Goal: Obtain resource: Obtain resource

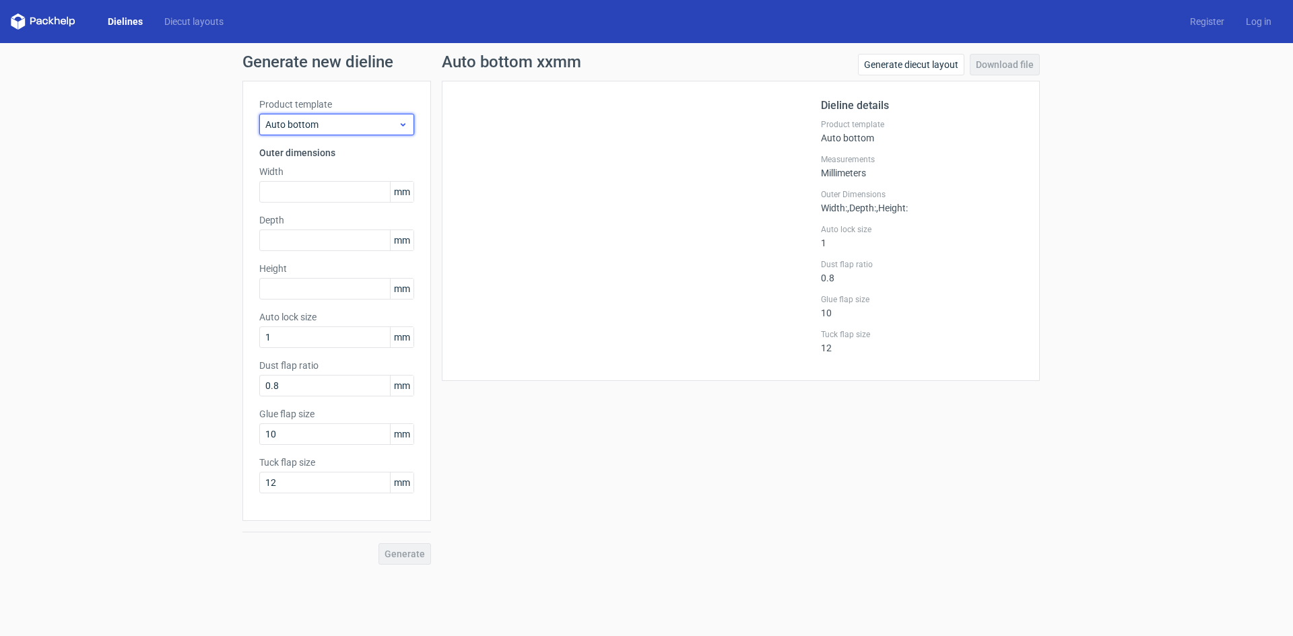
click at [335, 119] on span "Auto bottom" at bounding box center [331, 124] width 133 height 13
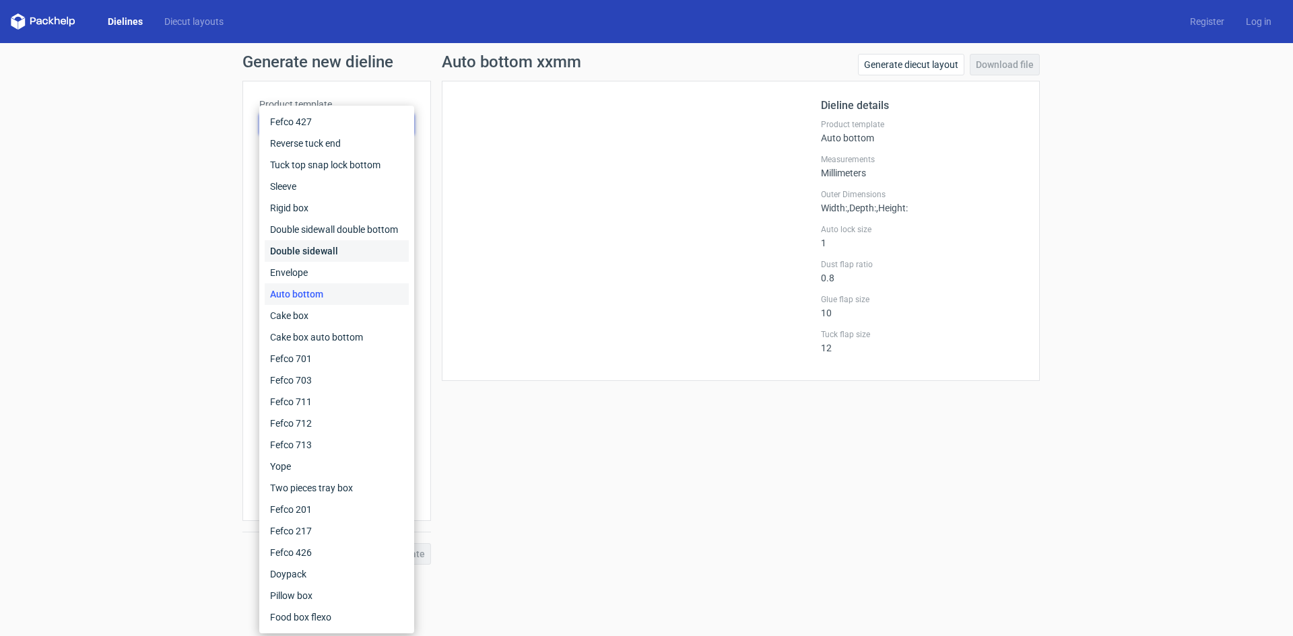
click at [333, 242] on div "Double sidewall" at bounding box center [337, 251] width 144 height 22
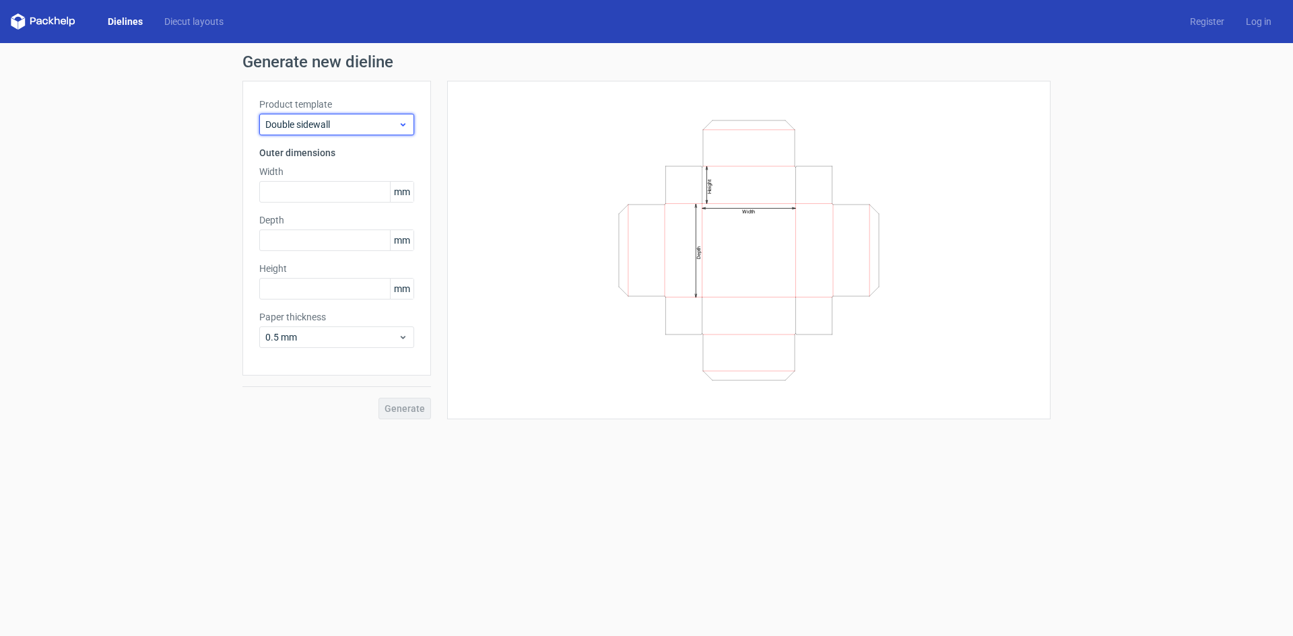
click at [302, 125] on span "Double sidewall" at bounding box center [331, 124] width 133 height 13
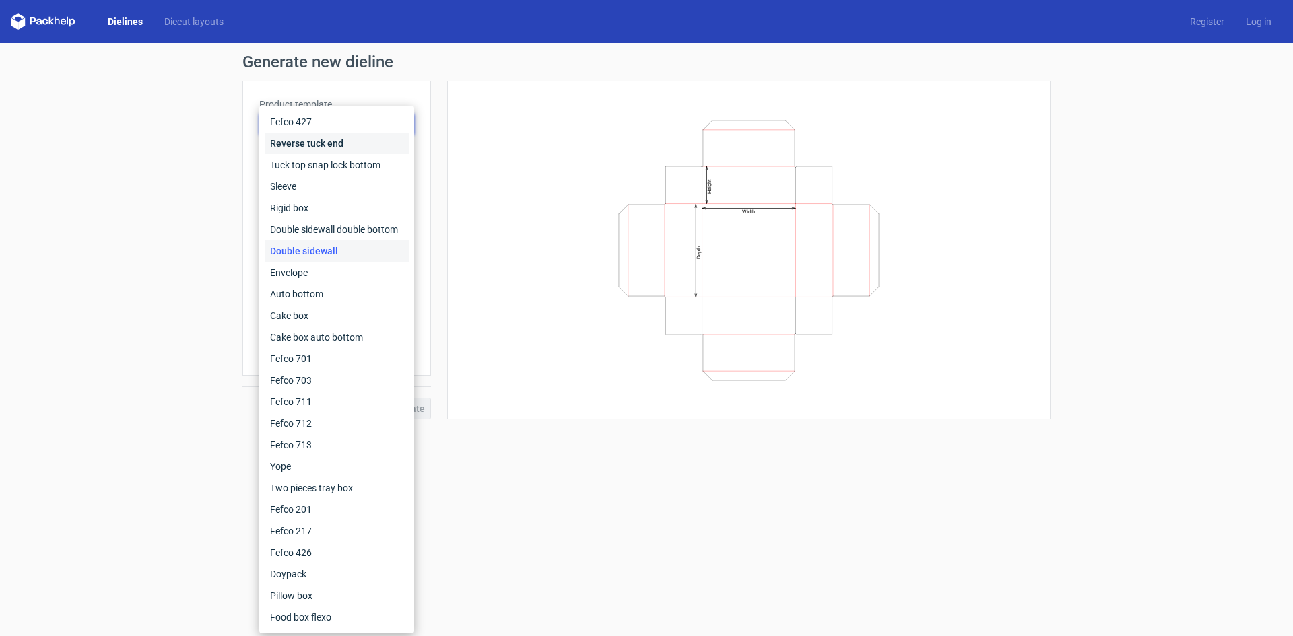
click at [306, 142] on div "Reverse tuck end" at bounding box center [337, 144] width 144 height 22
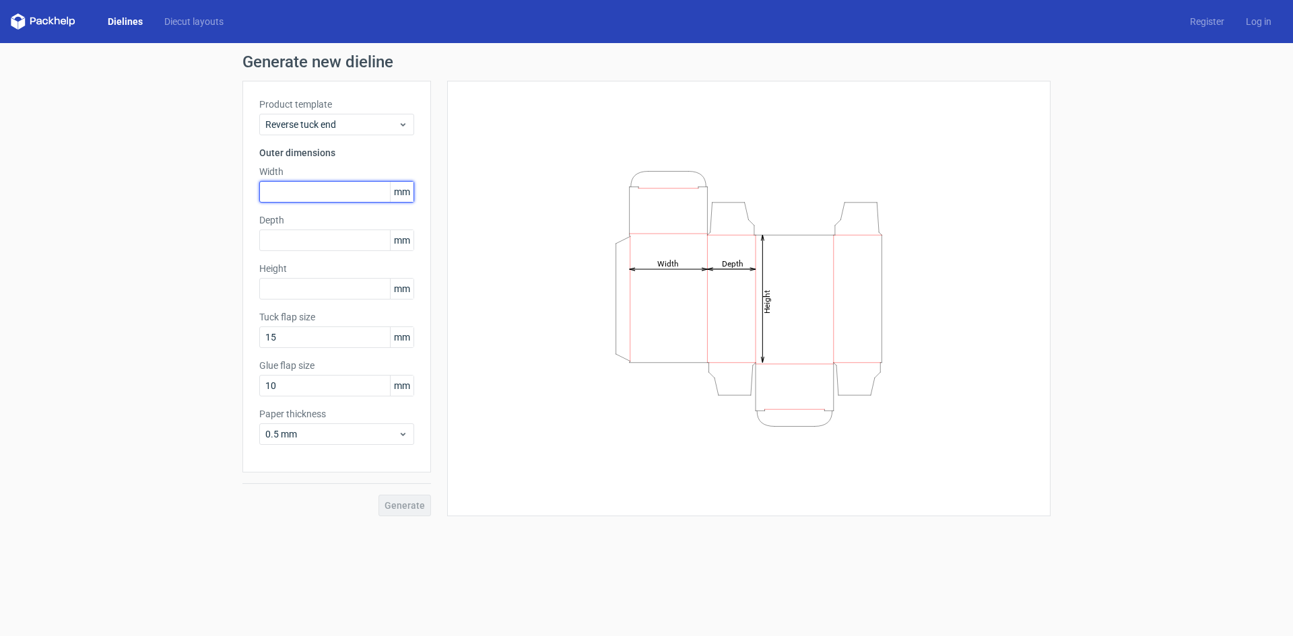
click at [318, 183] on input "text" at bounding box center [336, 192] width 155 height 22
click at [339, 199] on input "91" at bounding box center [336, 192] width 155 height 22
type input "90"
type input "26"
type input "151"
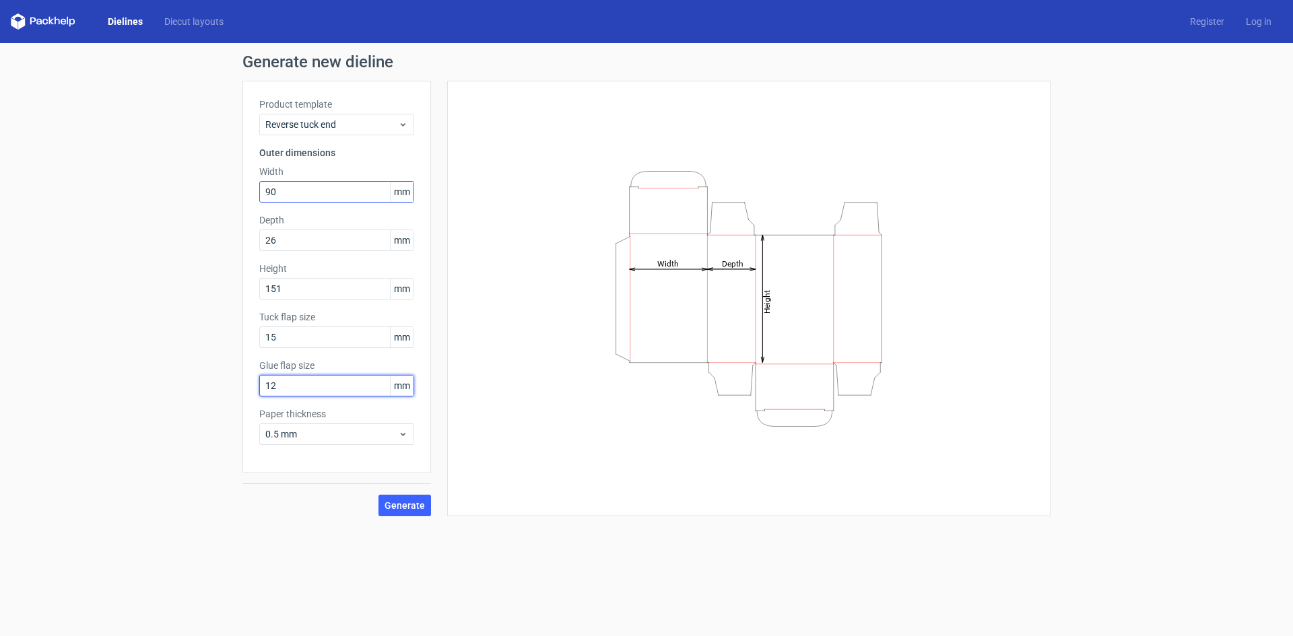
type input "12"
click at [397, 503] on span "Generate" at bounding box center [404, 505] width 40 height 9
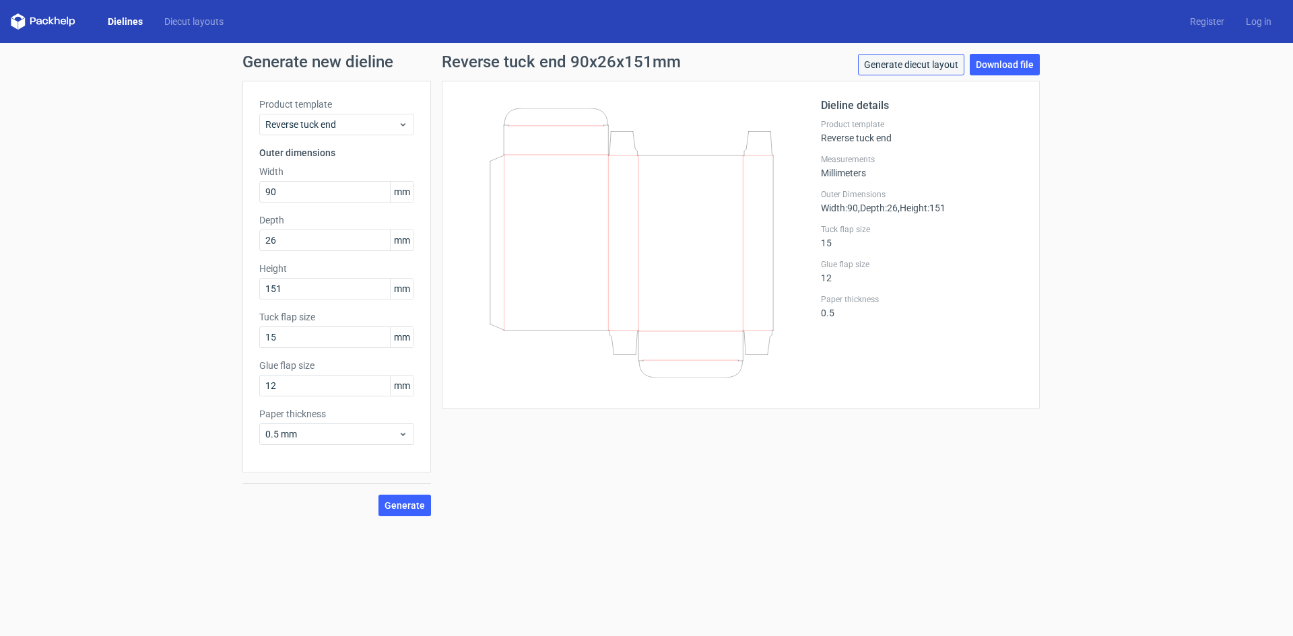
click at [935, 55] on link "Generate diecut layout" at bounding box center [911, 65] width 106 height 22
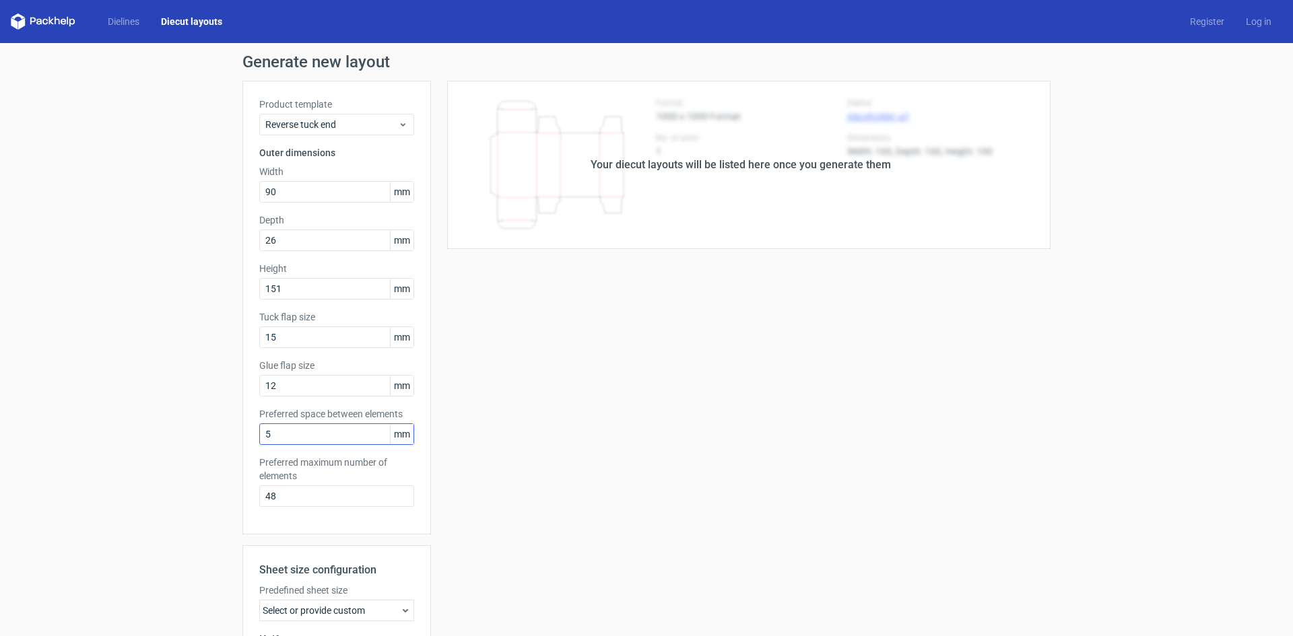
scroll to position [186, 0]
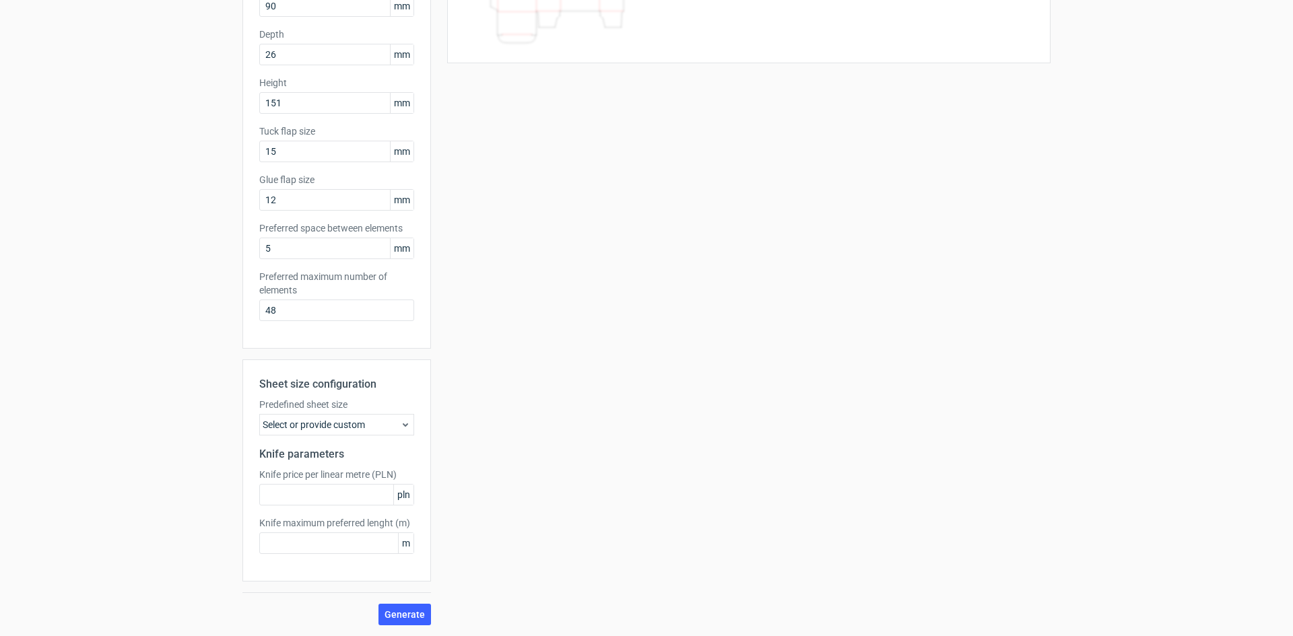
click at [400, 428] on icon at bounding box center [405, 424] width 11 height 11
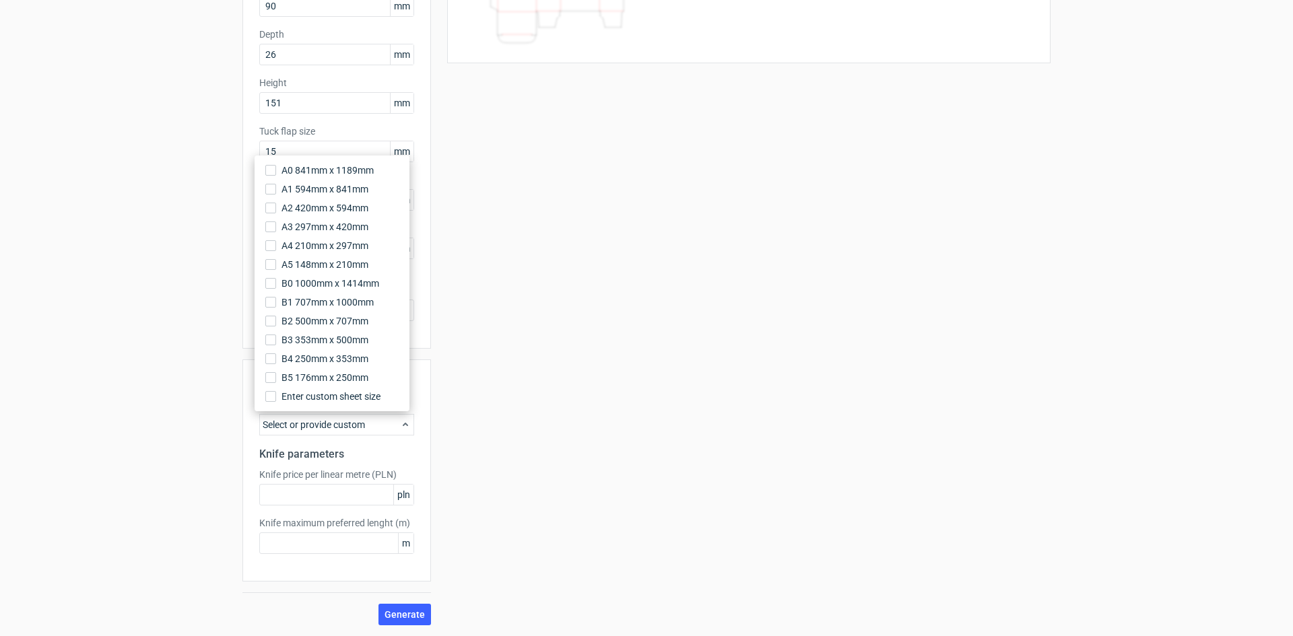
click at [400, 428] on icon at bounding box center [405, 424] width 11 height 11
click at [580, 364] on div "Your diecut layouts will be listed here once you generate them Height Depth Wid…" at bounding box center [740, 260] width 619 height 730
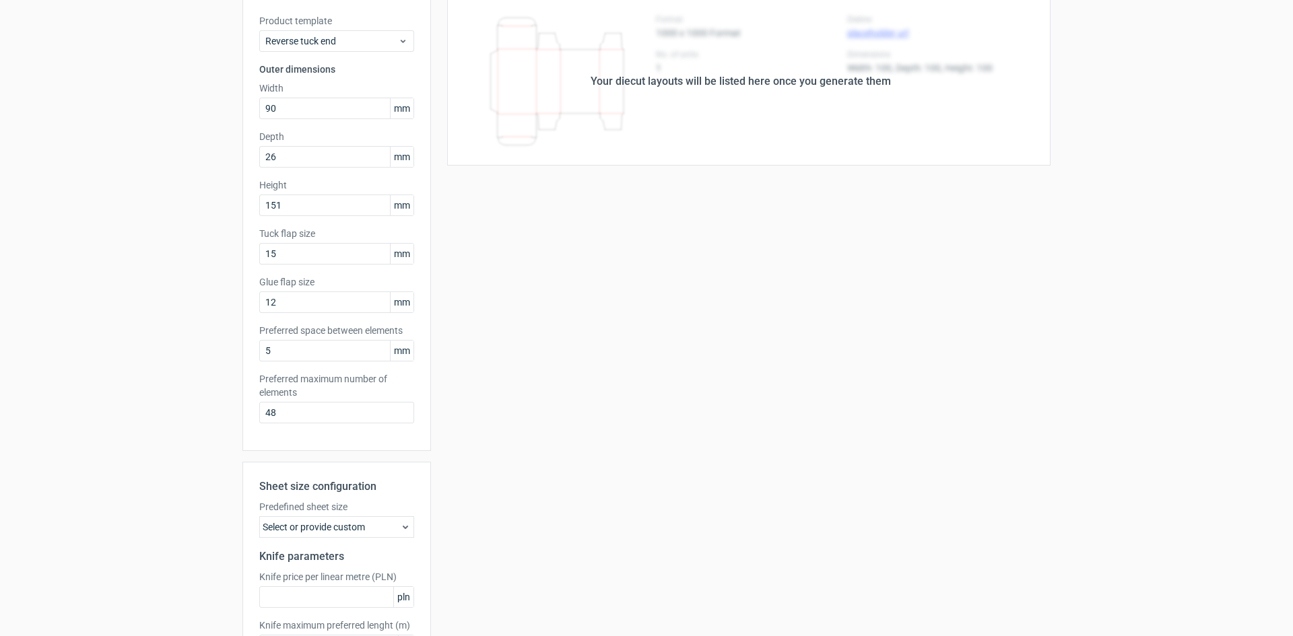
scroll to position [0, 0]
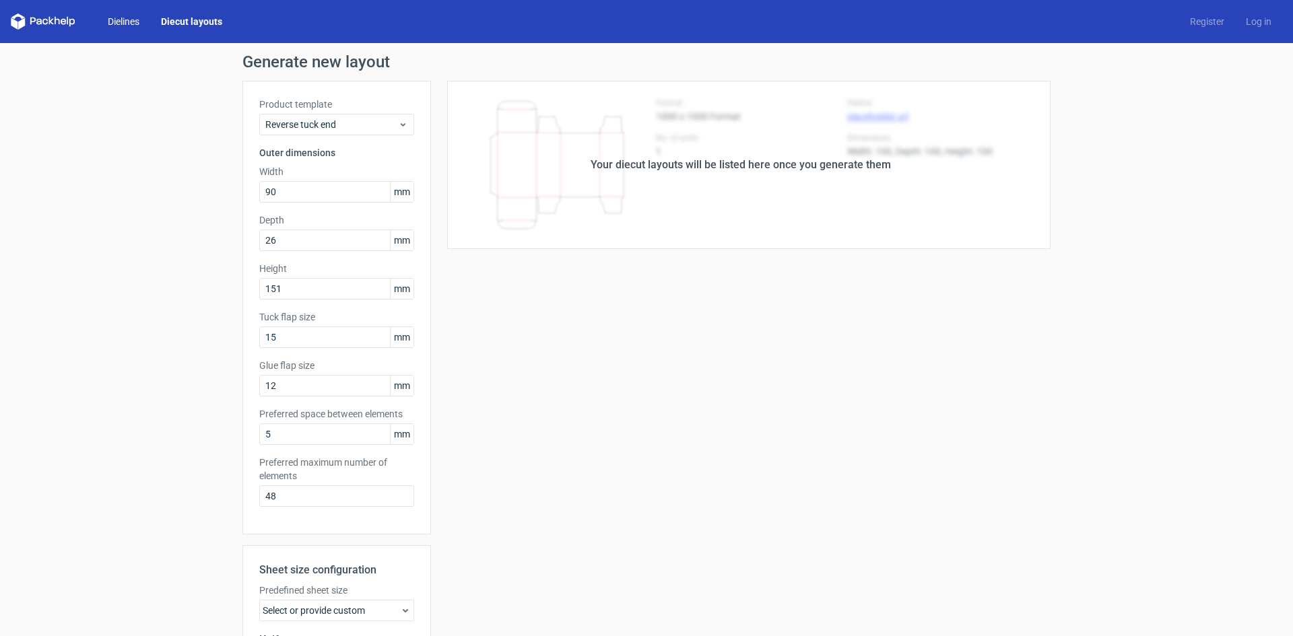
click at [134, 25] on link "Dielines" at bounding box center [123, 21] width 53 height 13
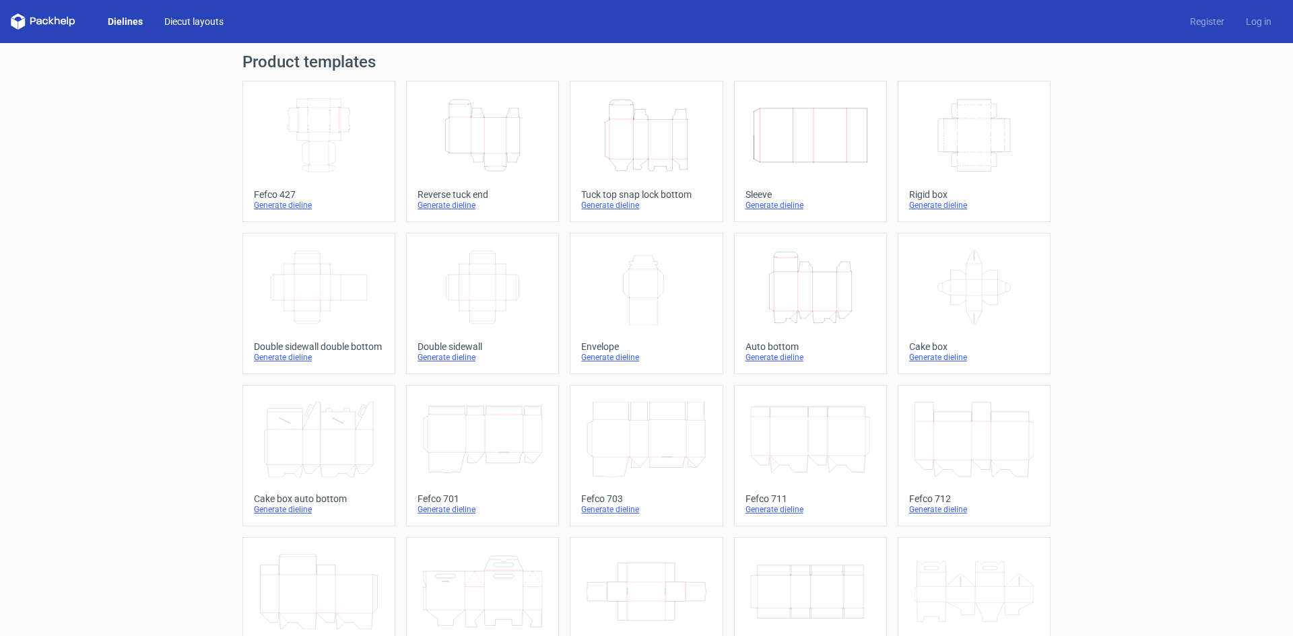
click at [186, 27] on link "Diecut layouts" at bounding box center [193, 21] width 81 height 13
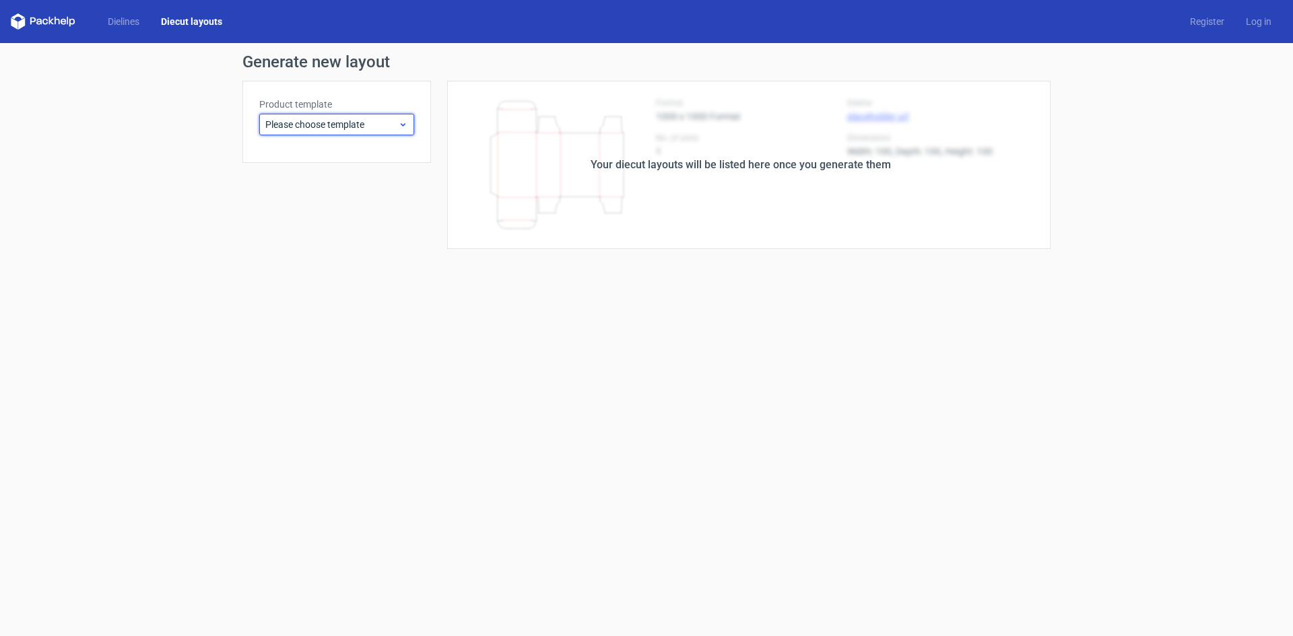
click at [397, 123] on span "Please choose template" at bounding box center [331, 124] width 133 height 13
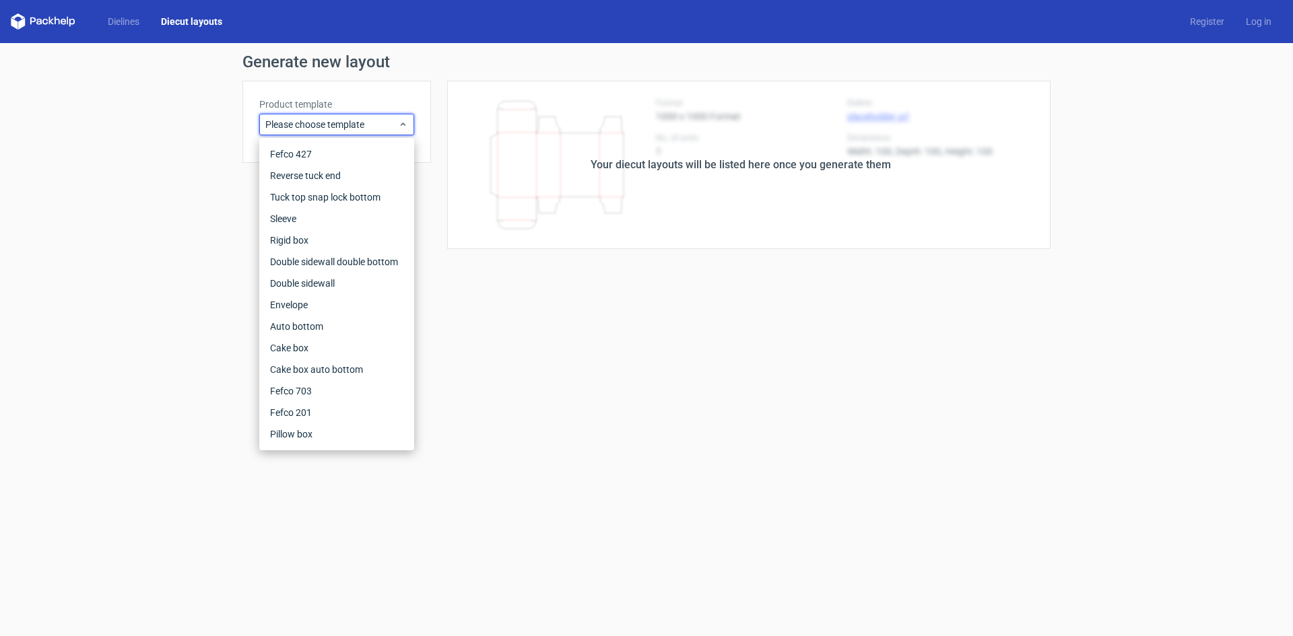
click at [592, 143] on div "Your diecut layouts will be listed here once you generate them" at bounding box center [740, 165] width 619 height 168
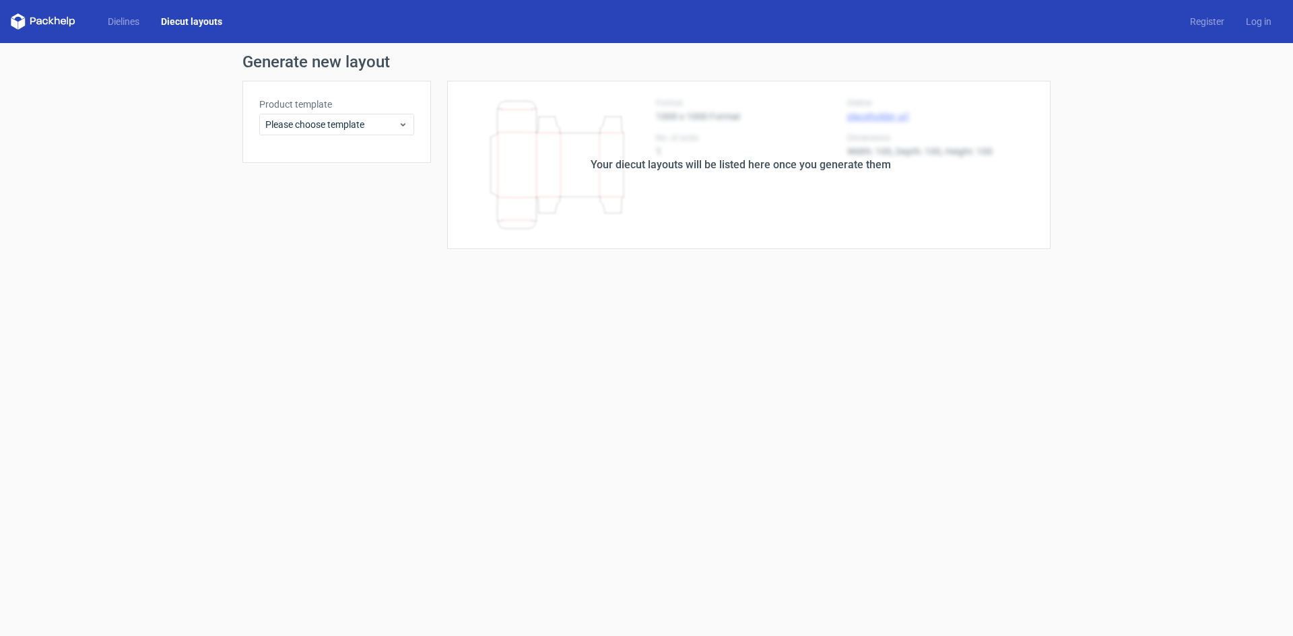
click at [710, 153] on div "Your diecut layouts will be listed here once you generate them" at bounding box center [740, 165] width 619 height 168
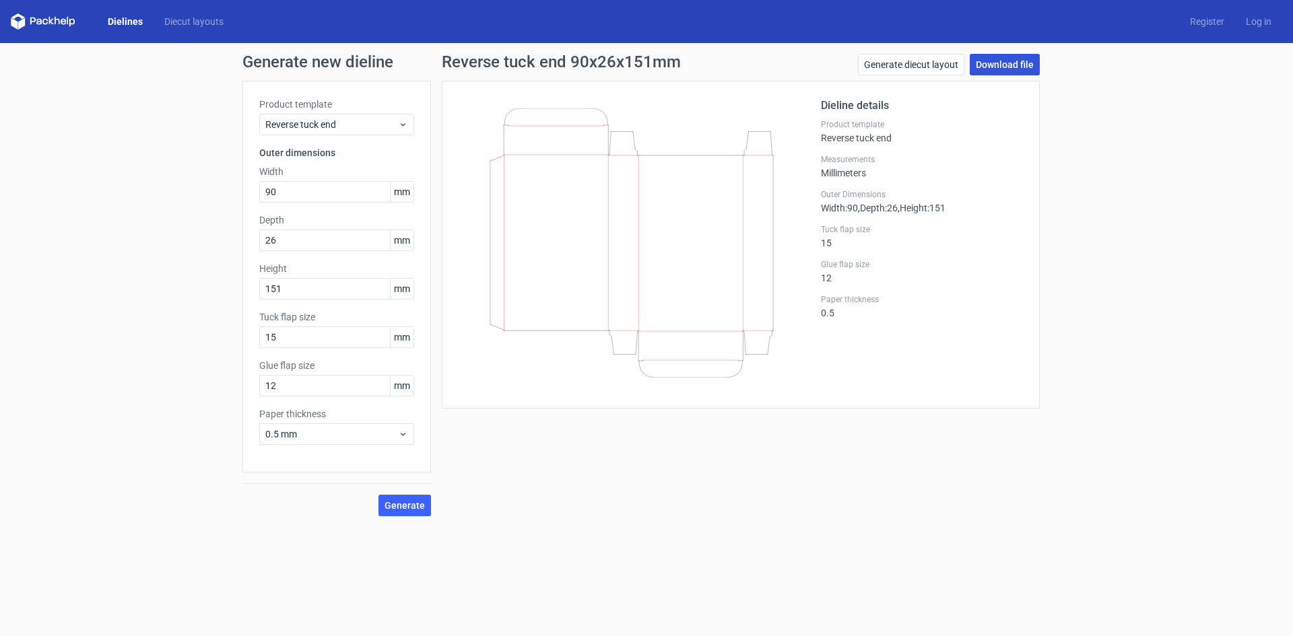
click at [1005, 67] on link "Download file" at bounding box center [1004, 65] width 70 height 22
click at [339, 186] on input "90" at bounding box center [336, 192] width 155 height 22
type input "59"
type input "16"
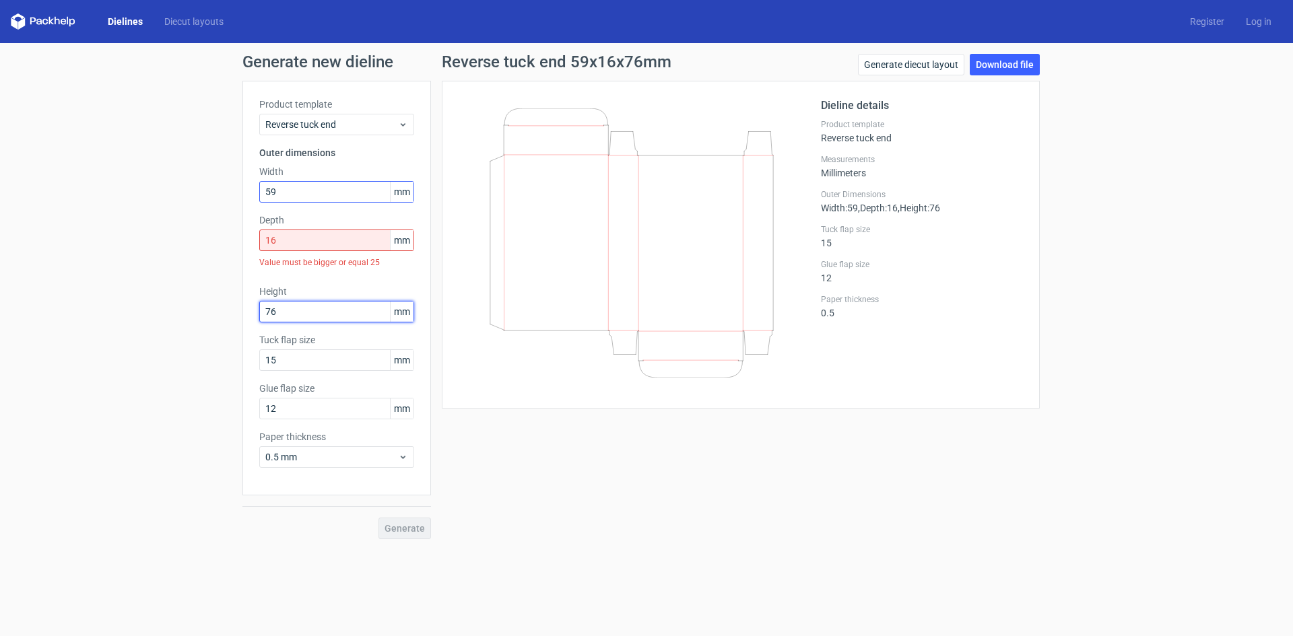
type input "76"
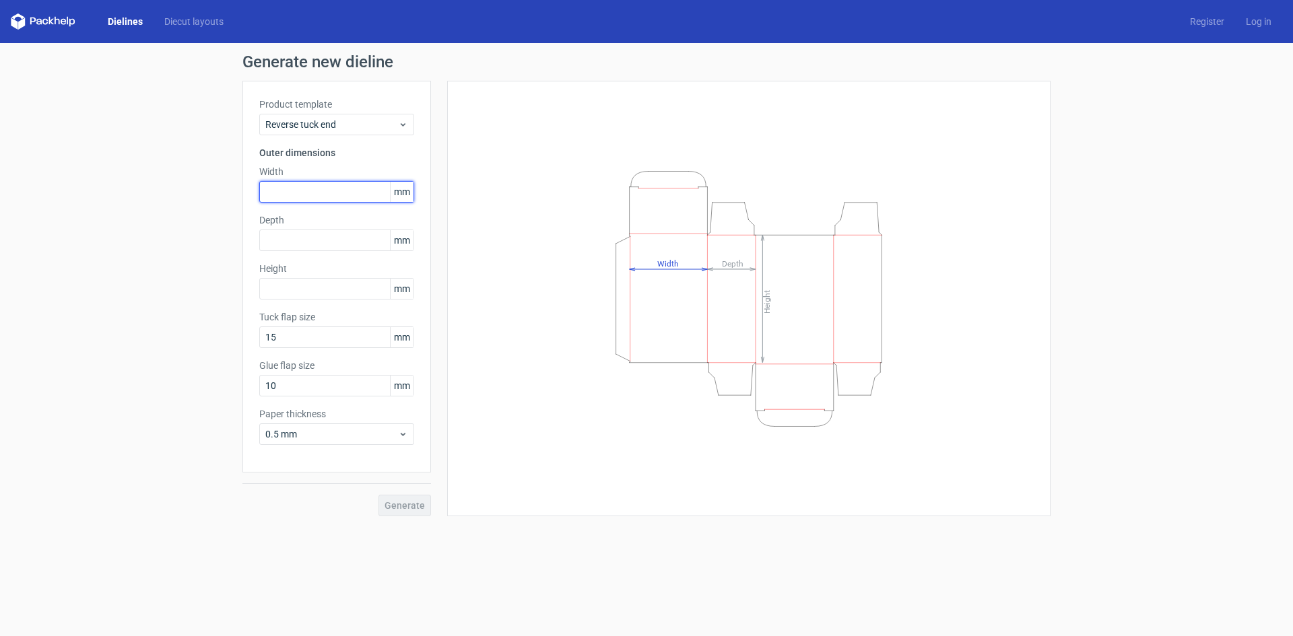
click at [302, 193] on input "text" at bounding box center [336, 192] width 155 height 22
type input "59"
type input "16"
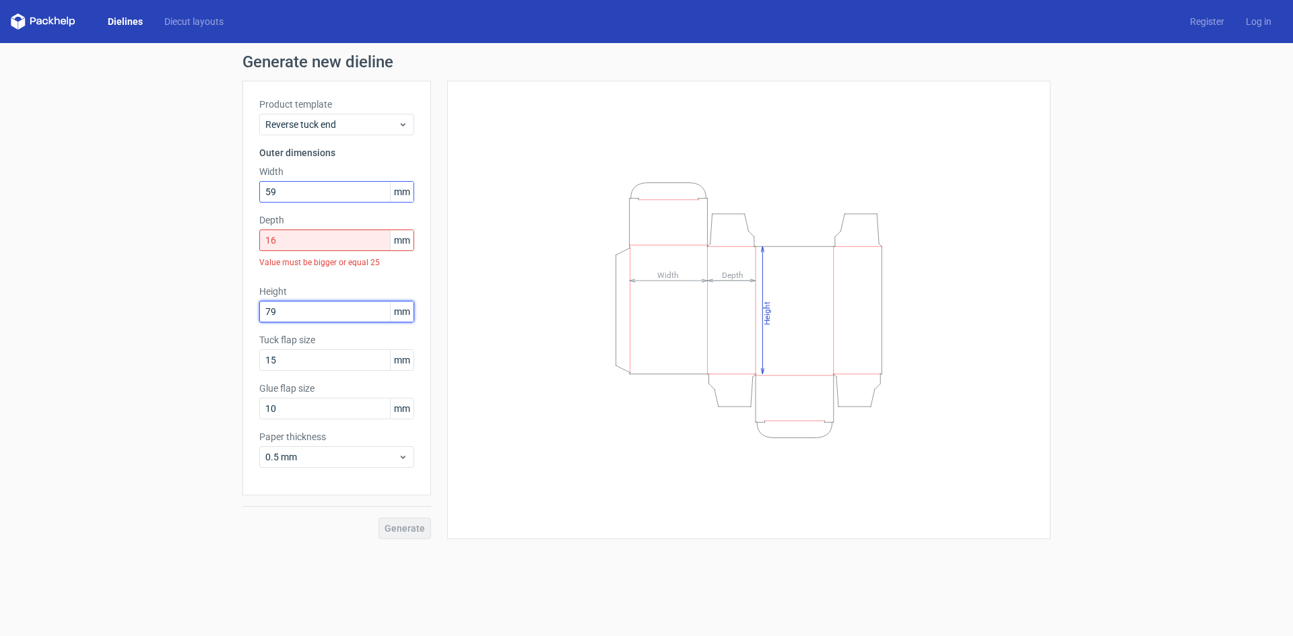
type input "79"
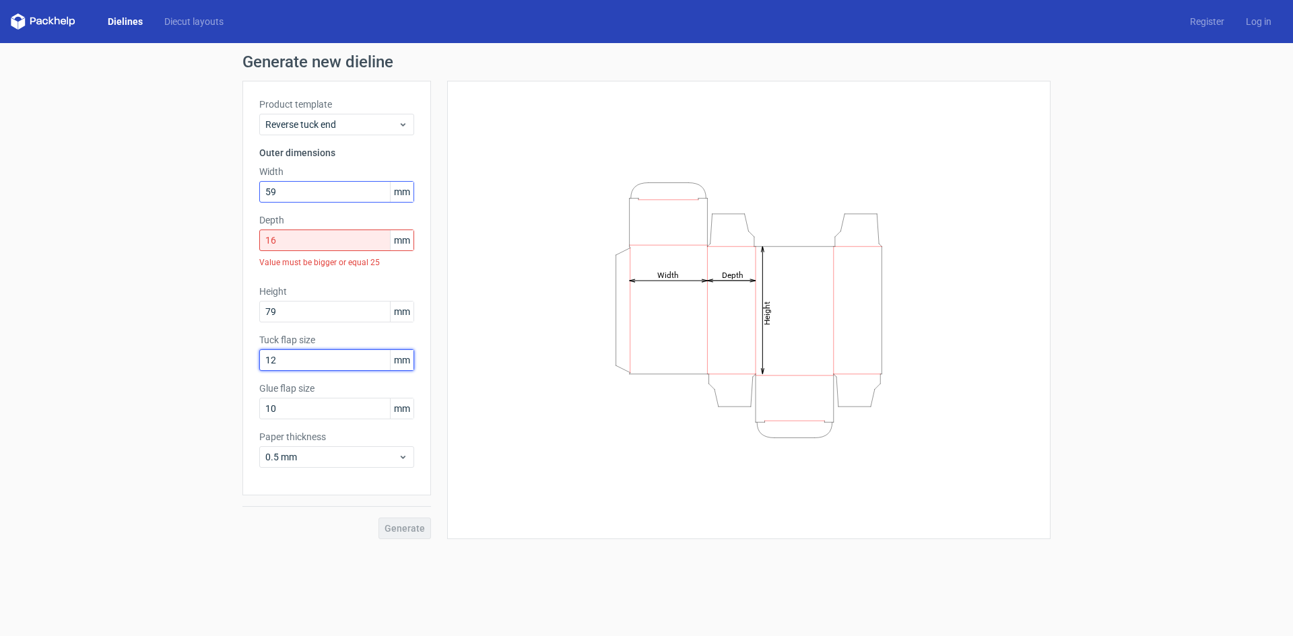
type input "12"
click at [371, 249] on input "16" at bounding box center [336, 241] width 155 height 22
click at [493, 100] on div "Height Depth Width" at bounding box center [749, 310] width 570 height 425
